Goal: Task Accomplishment & Management: Use online tool/utility

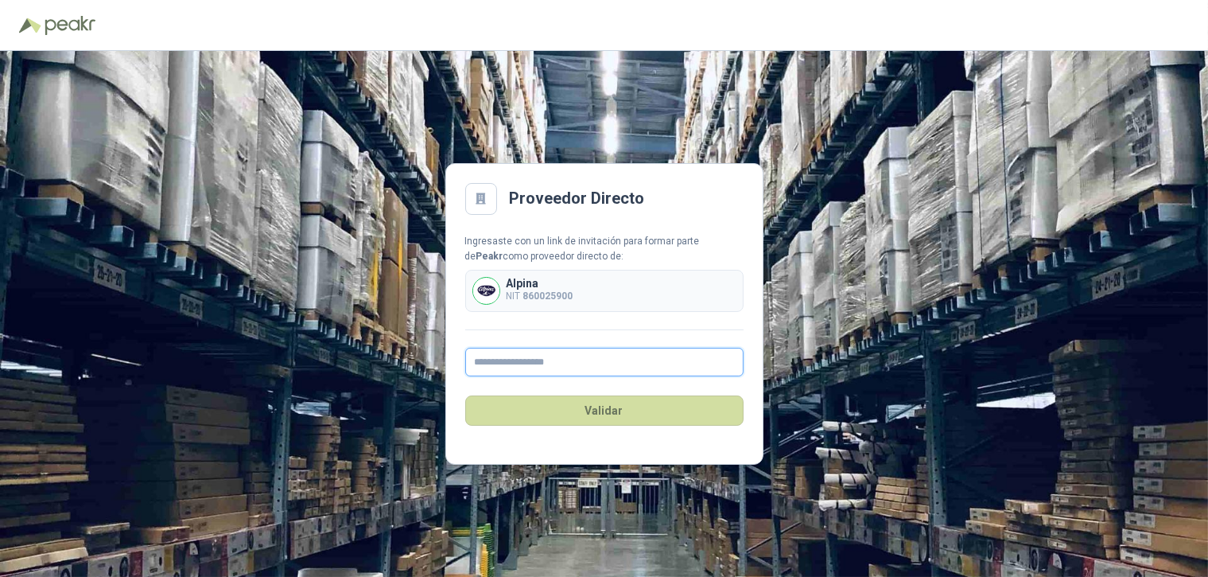
click at [502, 365] on input "text" at bounding box center [604, 362] width 278 height 29
type input "**********"
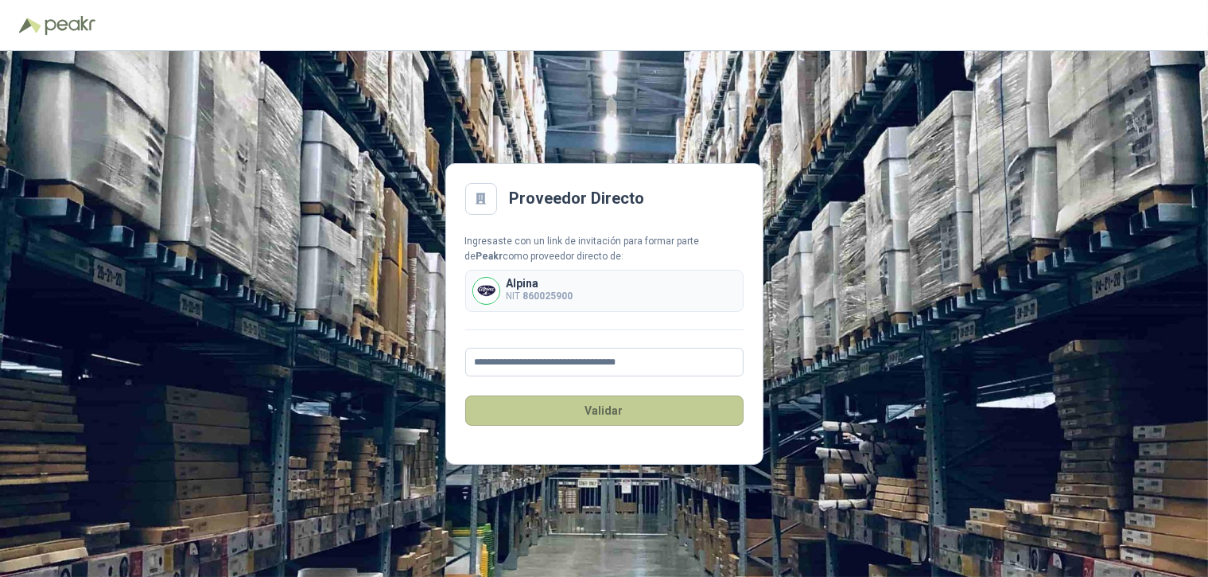
click at [620, 415] on button "Validar" at bounding box center [604, 410] width 278 height 30
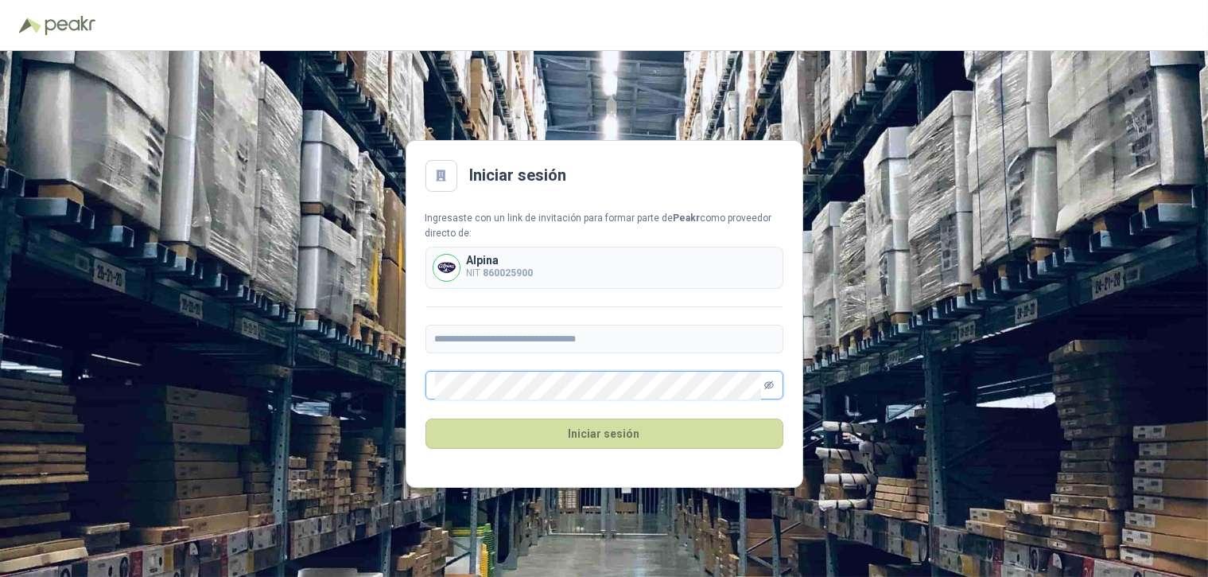
click at [770, 386] on icon "eye-invisible" at bounding box center [769, 385] width 2 height 2
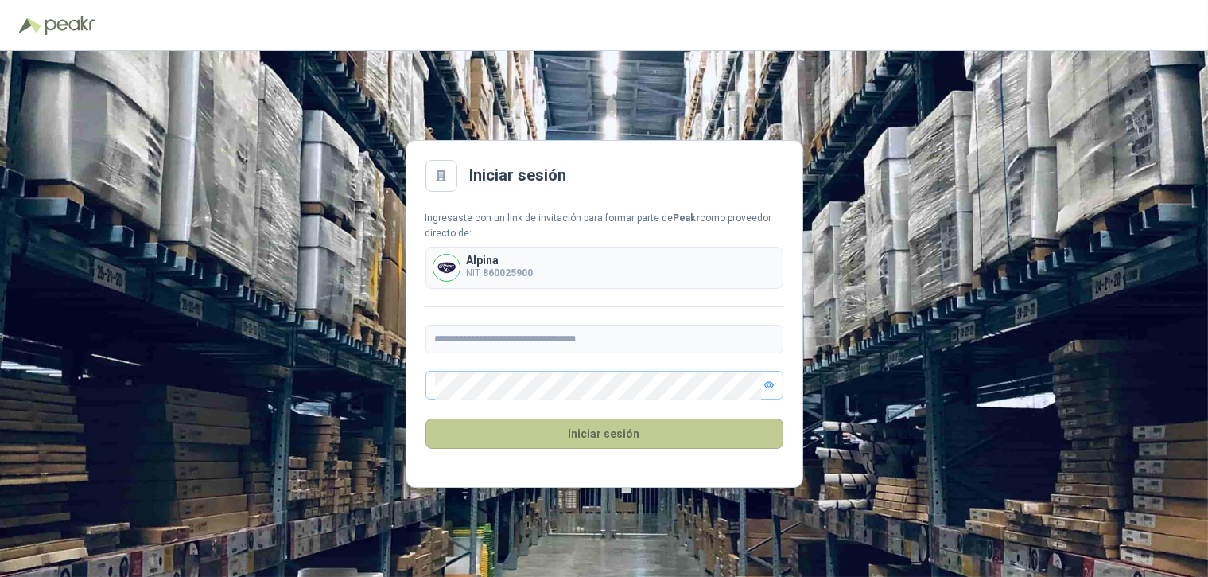
click at [594, 442] on button "Iniciar sesión" at bounding box center [604, 433] width 358 height 30
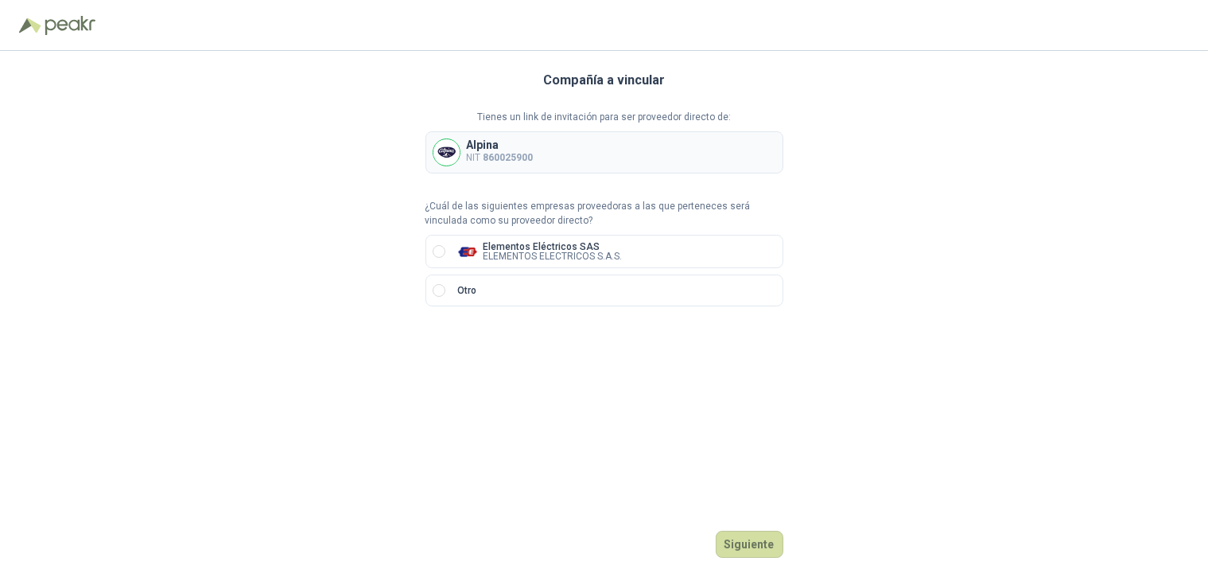
click at [476, 157] on p "NIT 860025900" at bounding box center [500, 157] width 67 height 15
drag, startPoint x: 476, startPoint y: 157, endPoint x: 587, endPoint y: 154, distance: 110.6
click at [587, 154] on div "Alpina NIT 860025900" at bounding box center [604, 152] width 358 height 42
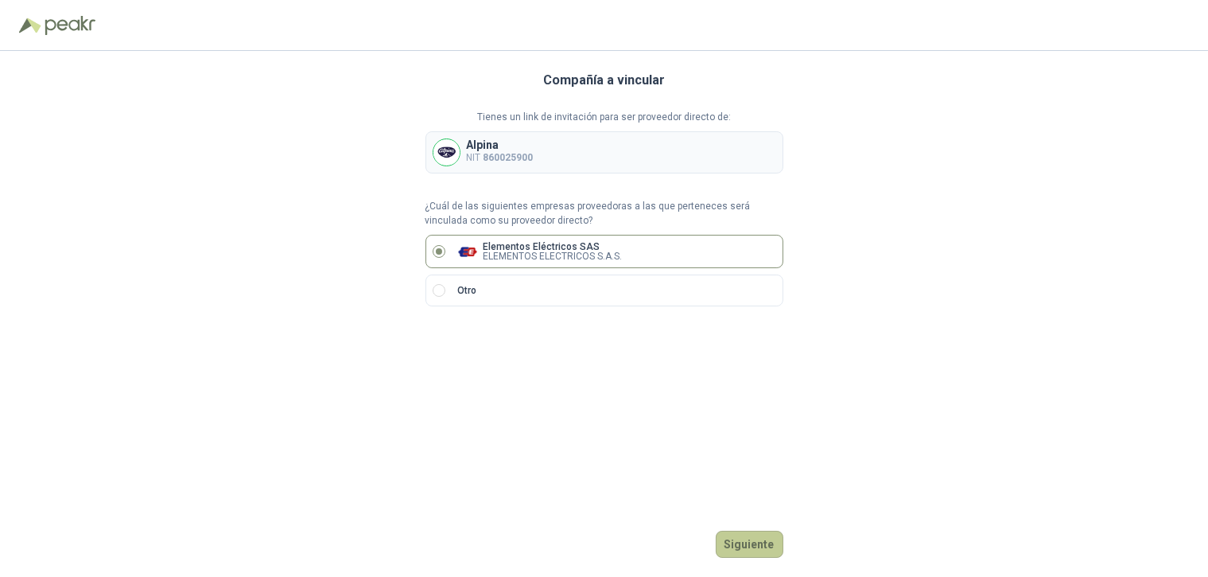
click at [741, 549] on button "Siguiente" at bounding box center [750, 543] width 68 height 27
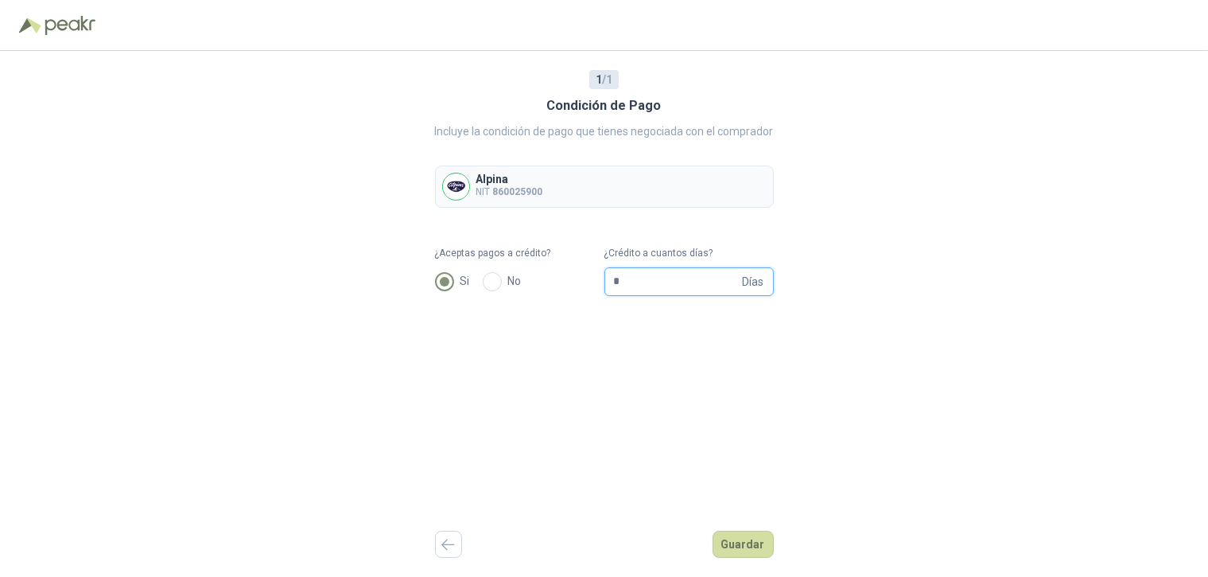
drag, startPoint x: 649, startPoint y: 281, endPoint x: 577, endPoint y: 270, distance: 73.2
click at [577, 270] on form "¿Aceptas pagos a crédito? Si No ¿Crédito a cuantos días? * Días" at bounding box center [604, 271] width 339 height 50
type input "**"
click at [749, 541] on button "Guardar" at bounding box center [743, 543] width 61 height 27
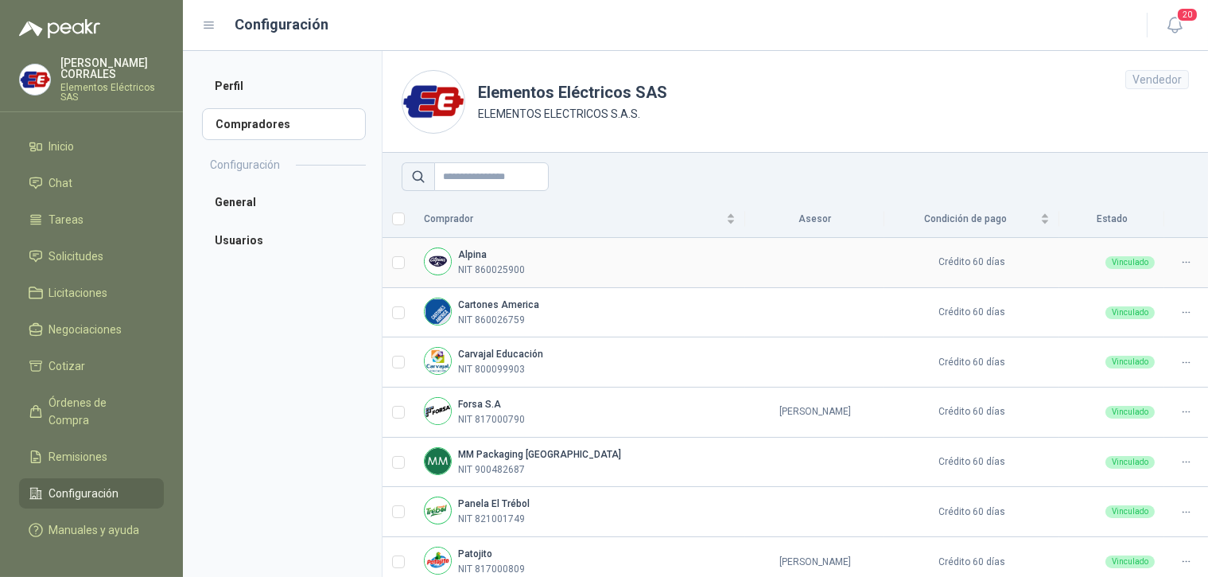
click at [759, 252] on td at bounding box center [814, 263] width 139 height 50
click at [1180, 259] on icon at bounding box center [1186, 262] width 12 height 12
click at [1115, 285] on span "Editar" at bounding box center [1134, 288] width 77 height 17
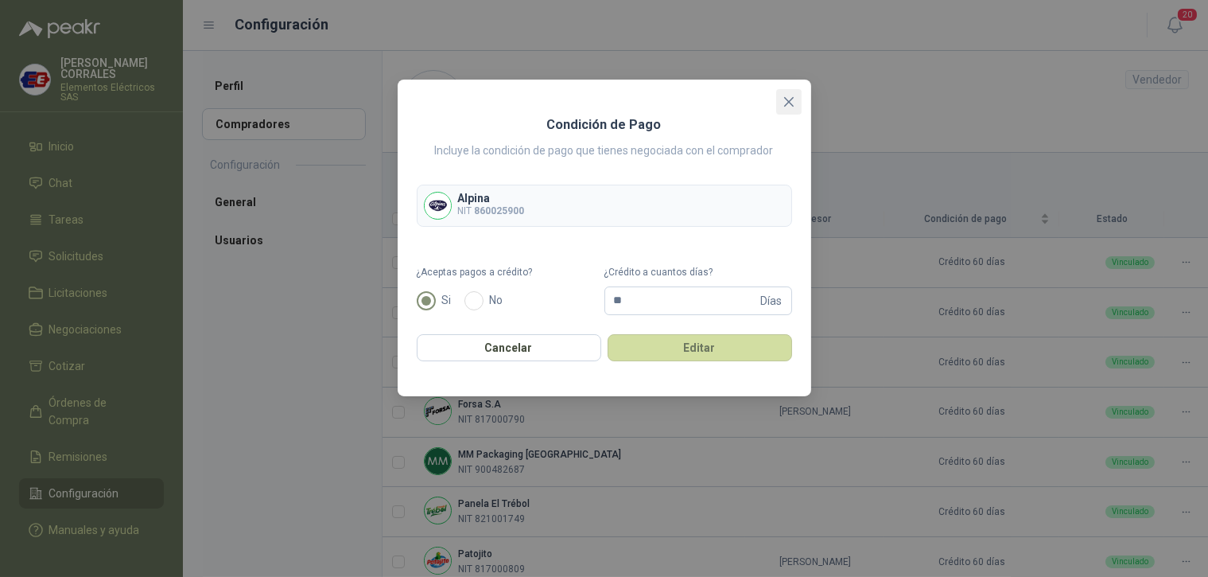
click at [782, 95] on icon "close" at bounding box center [788, 101] width 13 height 13
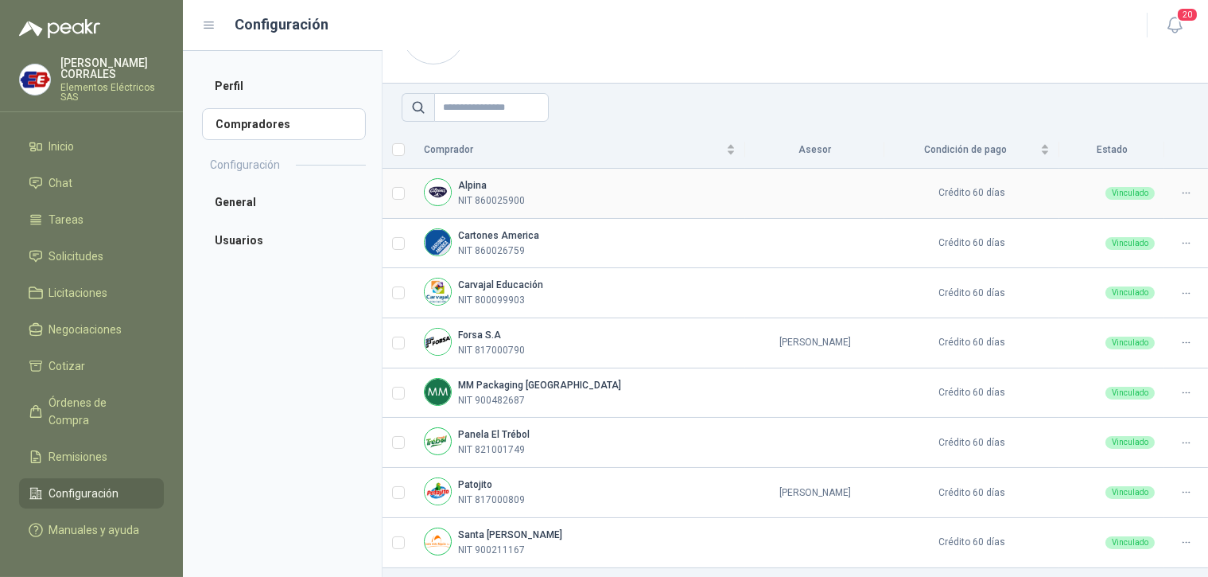
scroll to position [99, 0]
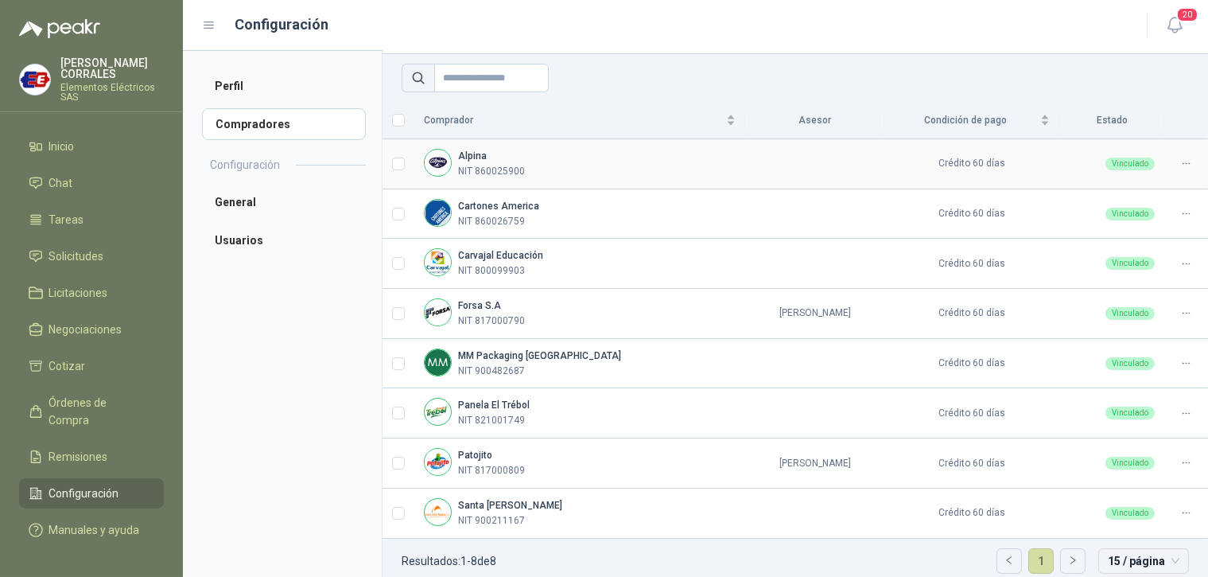
click at [771, 157] on td at bounding box center [814, 164] width 139 height 50
click at [662, 122] on div "Comprador" at bounding box center [580, 120] width 312 height 16
click at [843, 176] on td at bounding box center [814, 164] width 139 height 50
click at [52, 145] on span "Inicio" at bounding box center [61, 146] width 25 height 17
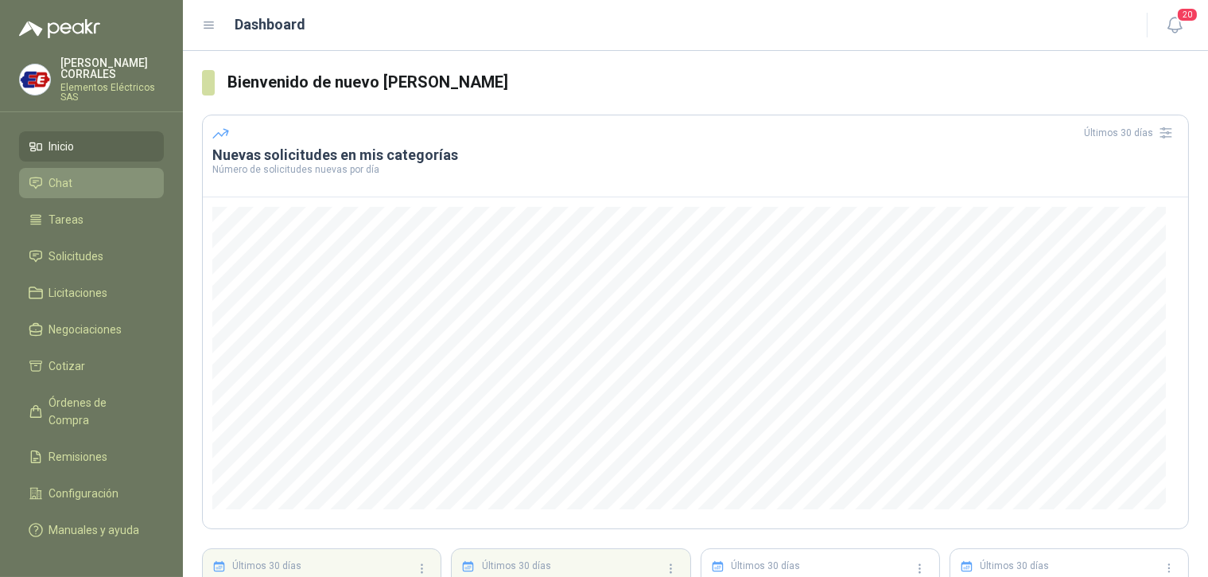
click at [73, 177] on li "Chat" at bounding box center [92, 182] width 126 height 17
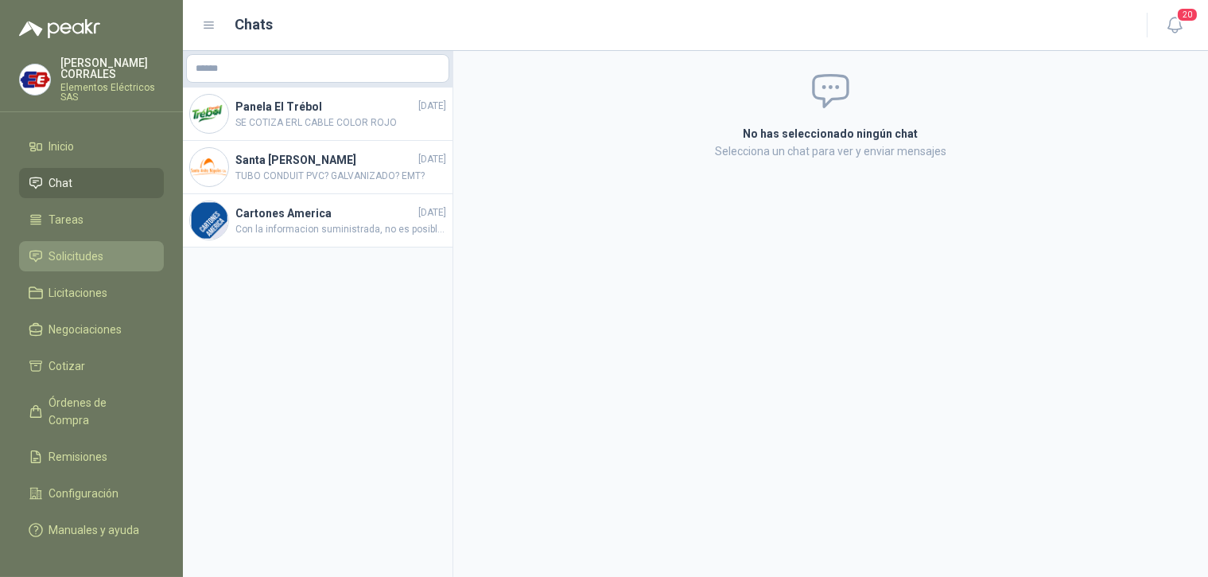
click at [72, 260] on span "Solicitudes" at bounding box center [76, 255] width 55 height 17
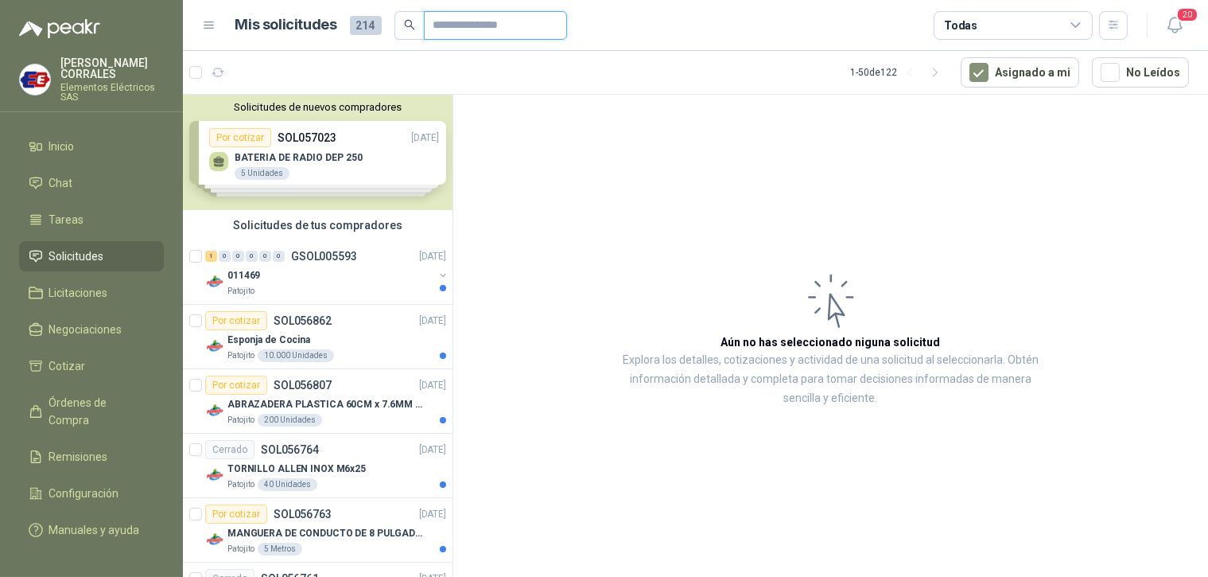
click at [449, 24] on input "text" at bounding box center [488, 25] width 111 height 27
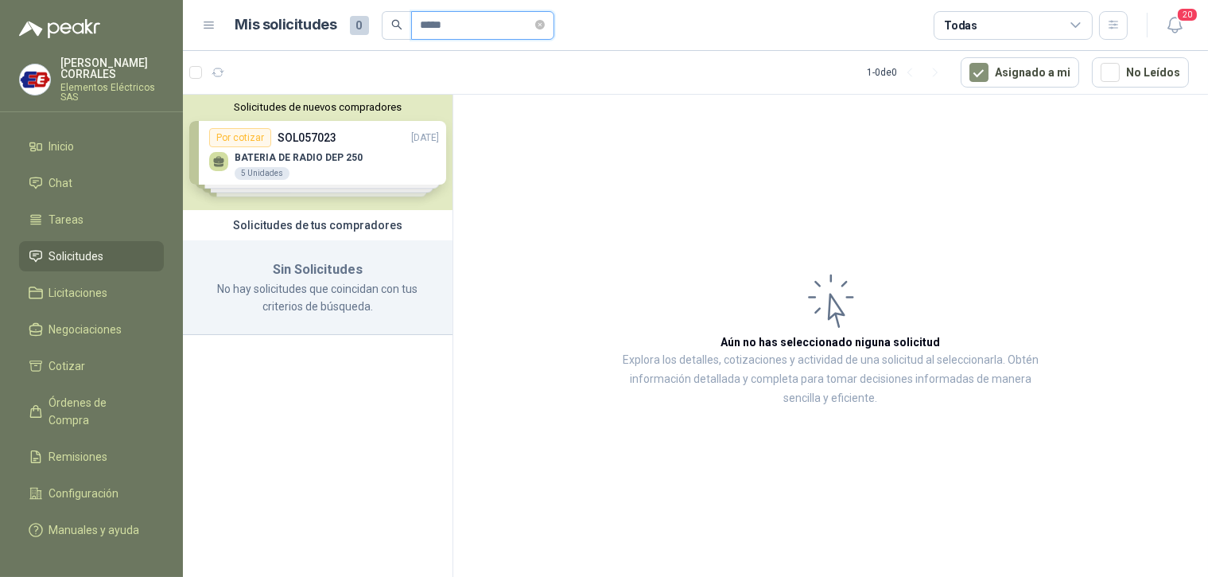
click at [432, 21] on input "*****" at bounding box center [476, 25] width 111 height 27
type input "******"
click at [316, 142] on div "Solicitudes de nuevos compradores Por cotizar SOL057023 [DATE] BATERIA DE RADIO…" at bounding box center [318, 152] width 270 height 115
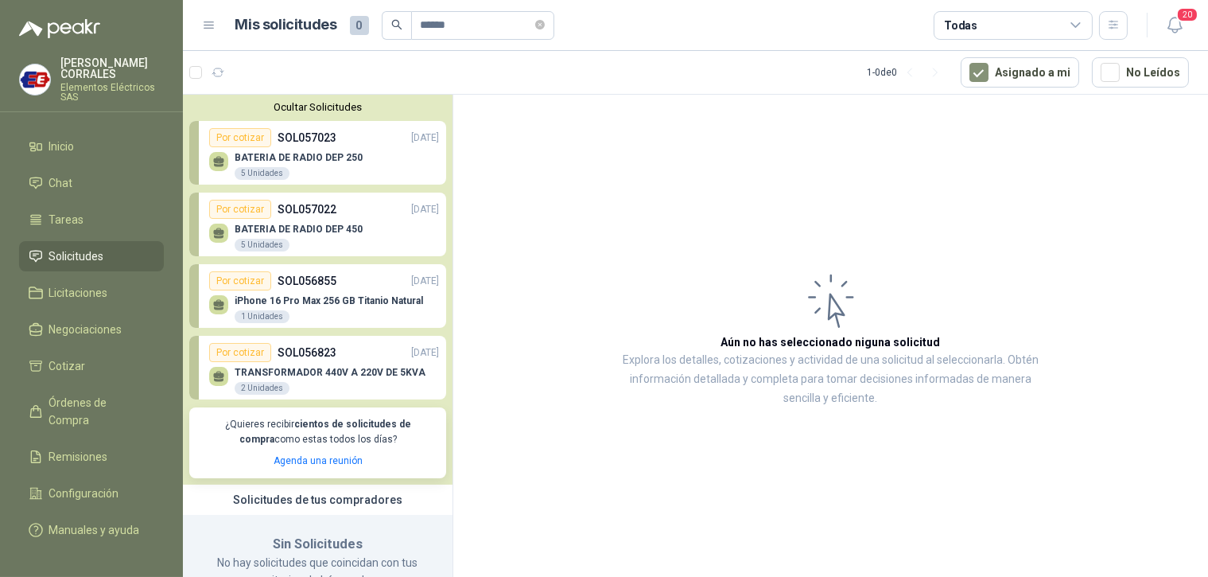
click at [313, 148] on div "BATERIA DE RADIO DEP 250 5 Unidades" at bounding box center [324, 163] width 230 height 33
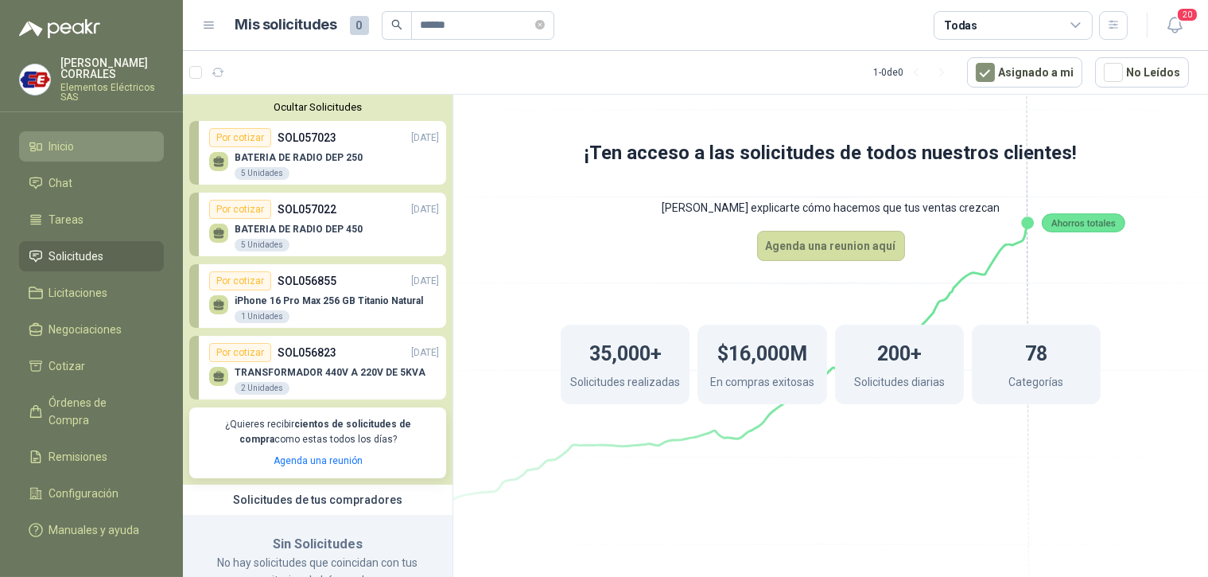
click at [60, 145] on span "Inicio" at bounding box center [61, 146] width 25 height 17
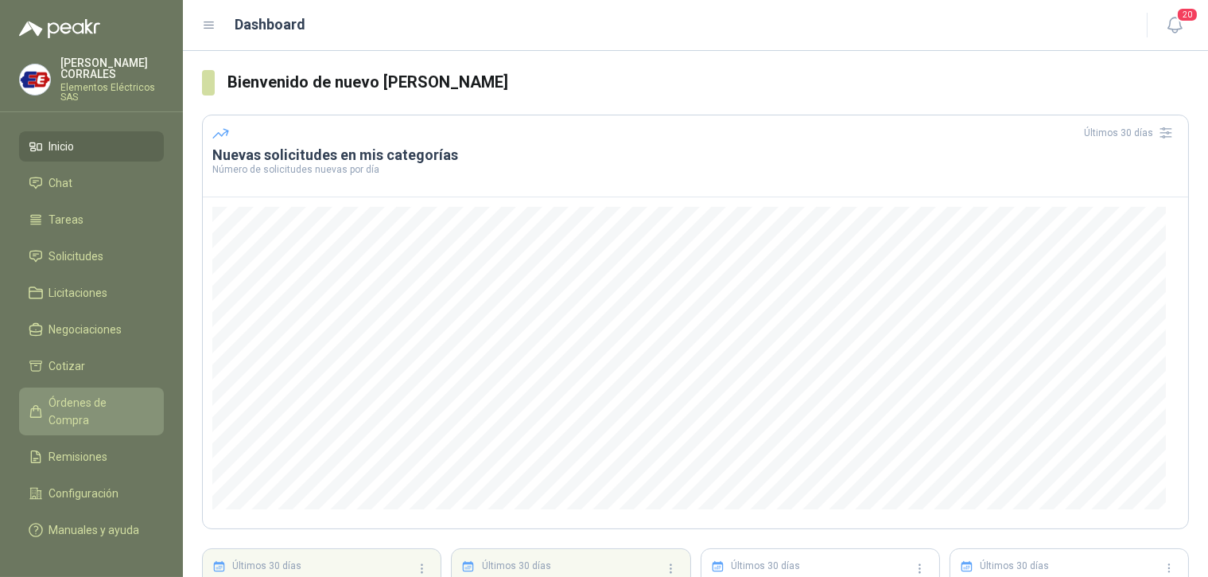
click at [92, 399] on span "Órdenes de Compra" at bounding box center [98, 411] width 99 height 35
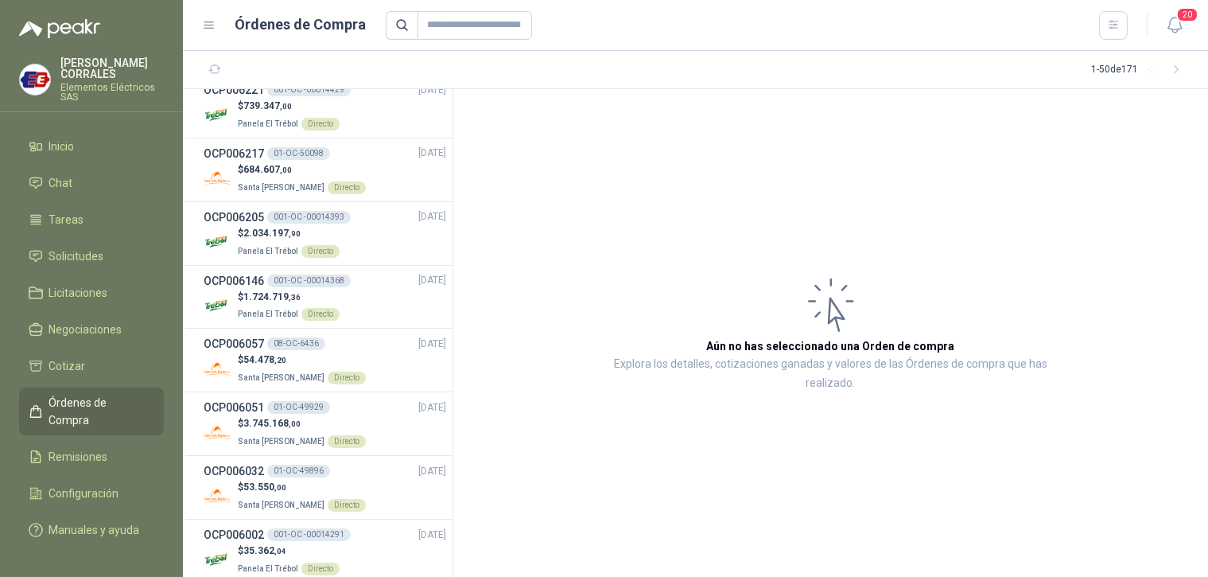
scroll to position [2485, 0]
